Goal: Browse casually

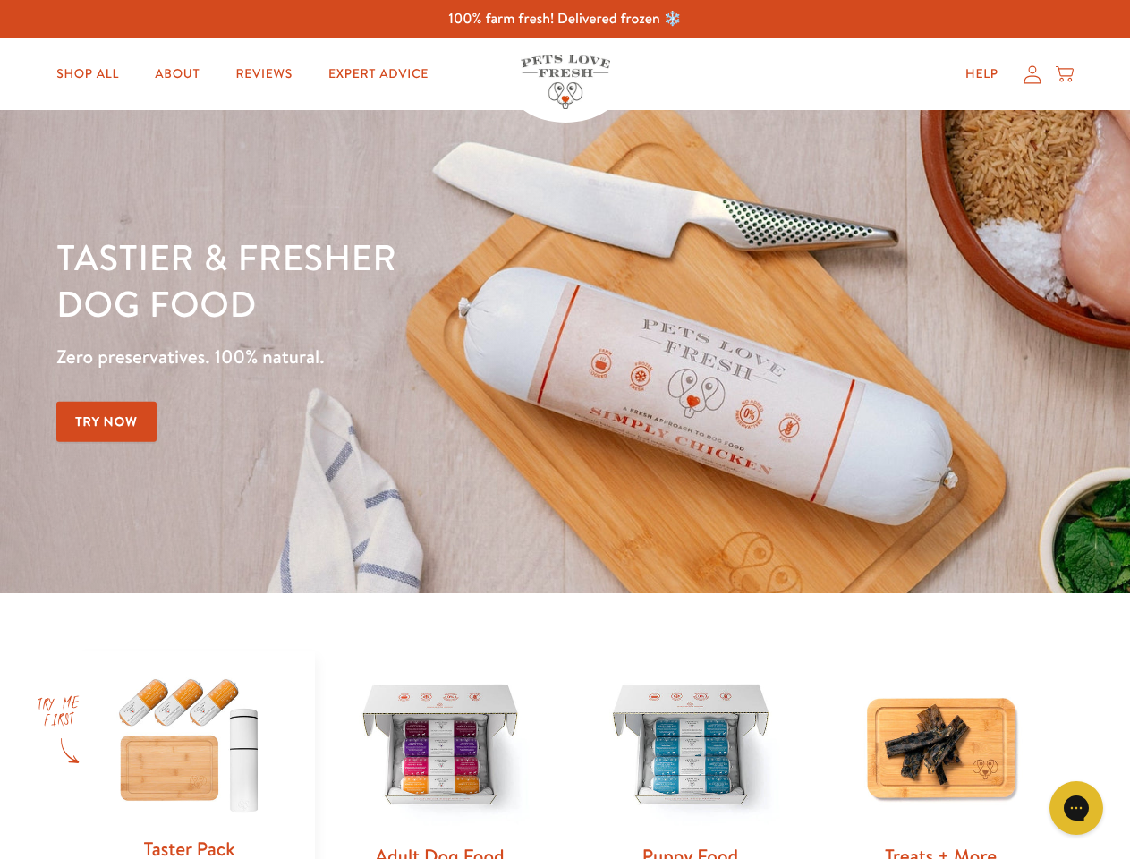
click at [565, 430] on div "Tastier & fresher dog food Zero preservatives. 100% natural. Try Now" at bounding box center [395, 352] width 678 height 236
click at [1077, 808] on icon "Gorgias live chat" at bounding box center [1076, 807] width 17 height 17
